Goal: Task Accomplishment & Management: Complete application form

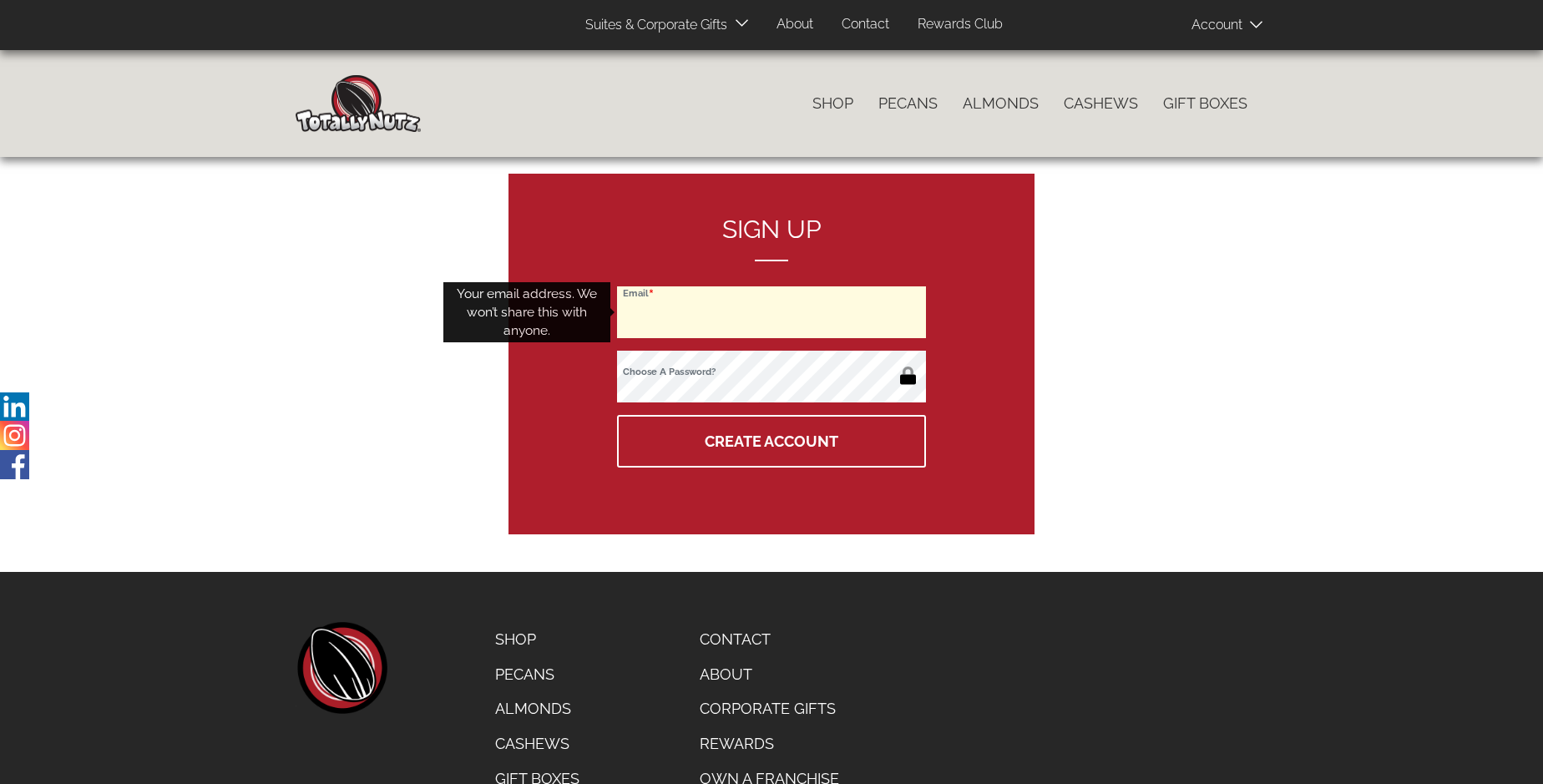
click at [772, 312] on input "Email" at bounding box center [772, 312] width 309 height 52
type input "[EMAIL_ADDRESS][DOMAIN_NAME]"
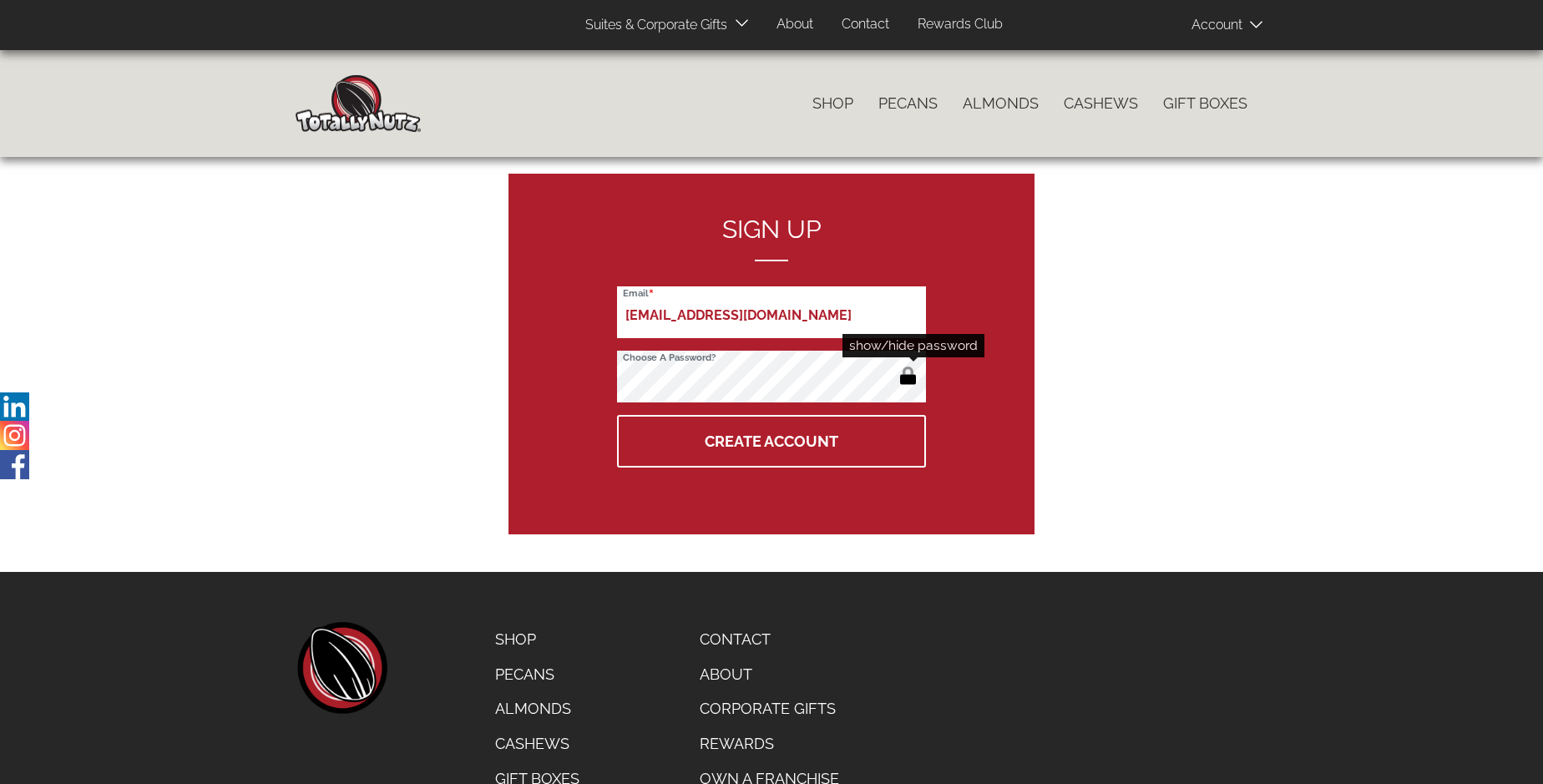
click at [908, 377] on button "button" at bounding box center [908, 377] width 27 height 26
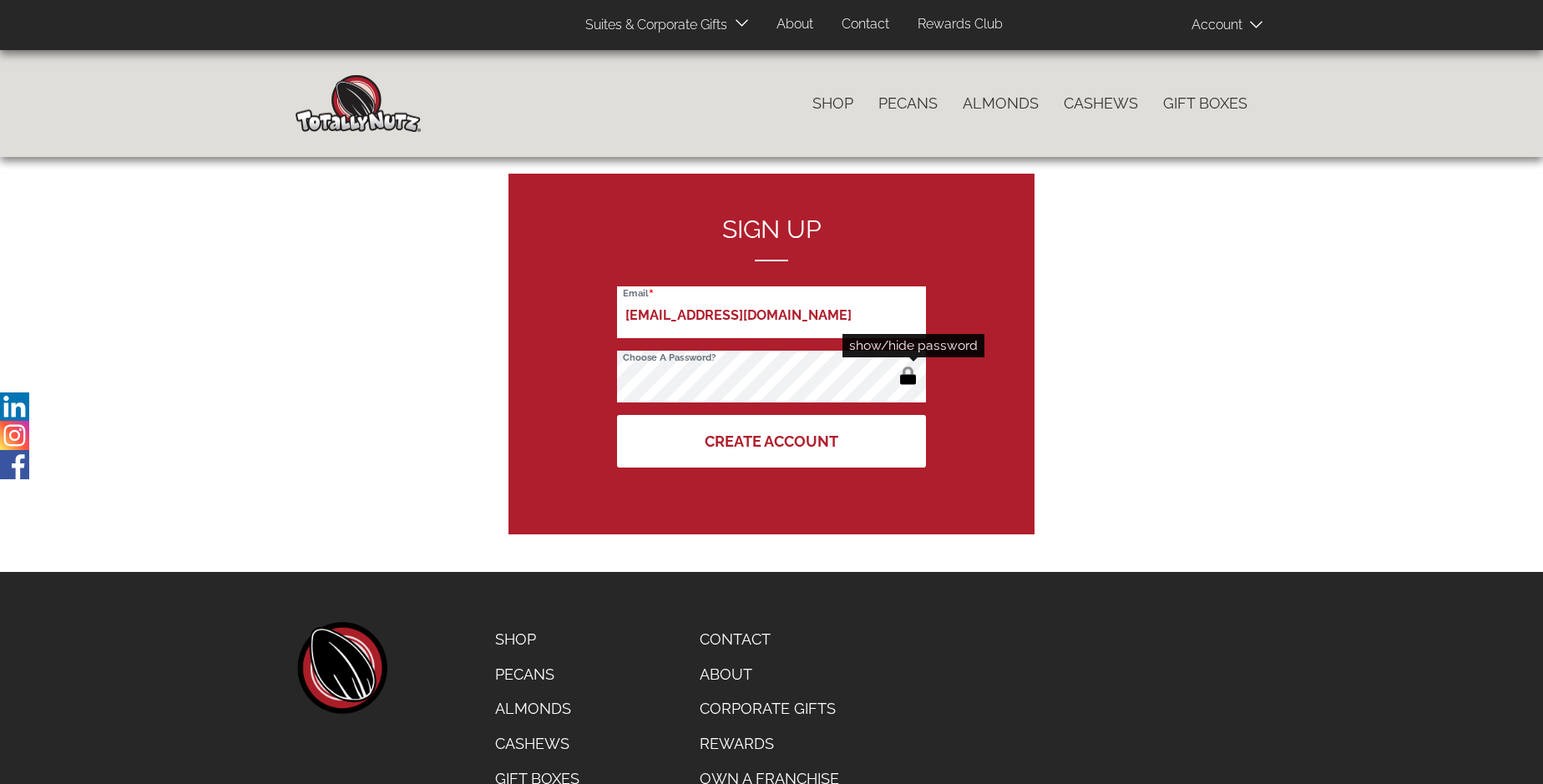
click at [772, 441] on button "Create Account" at bounding box center [772, 441] width 309 height 53
